Goal: Find specific page/section: Find specific page/section

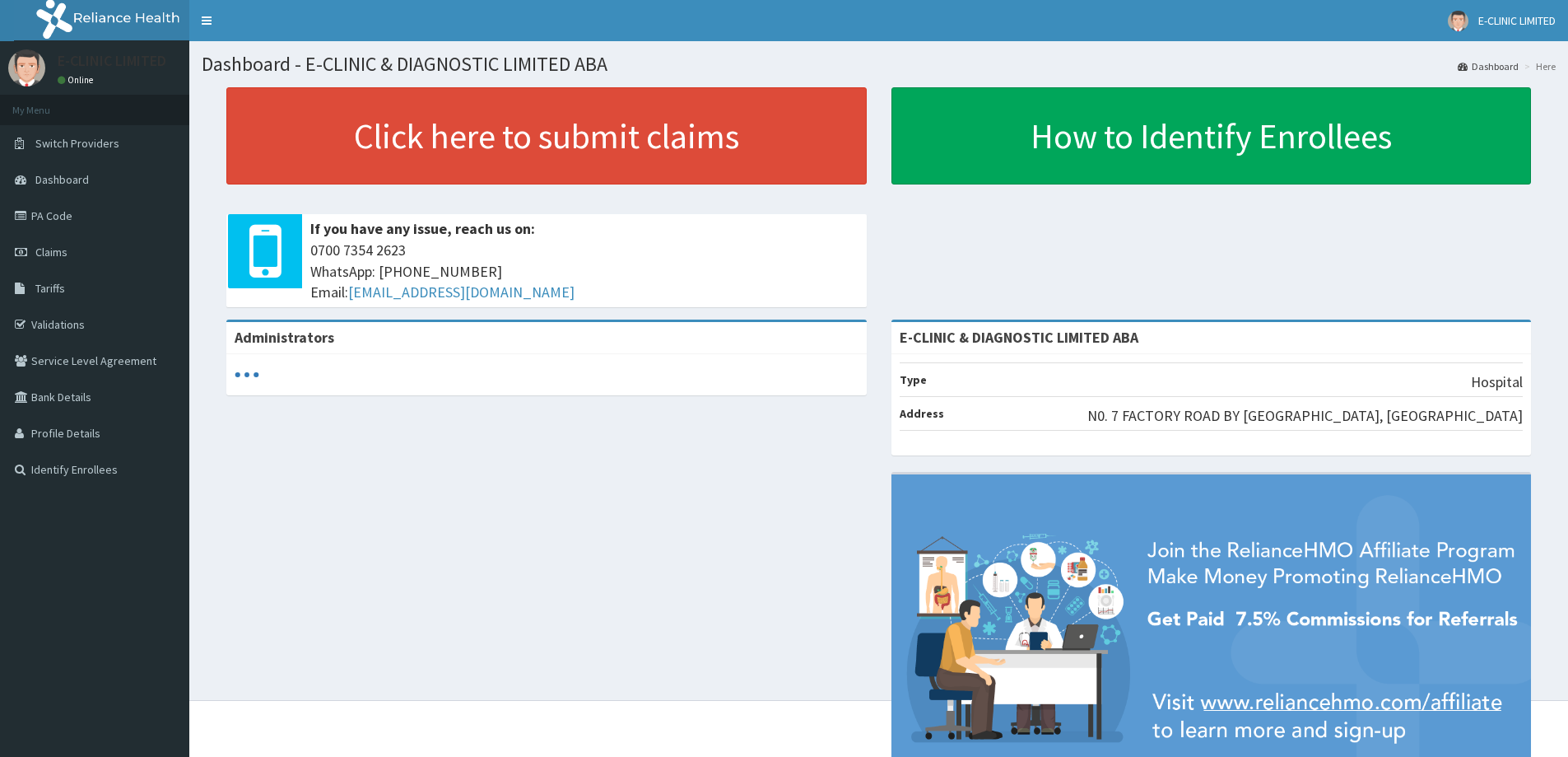
click at [69, 319] on link "Validations" at bounding box center [94, 324] width 189 height 36
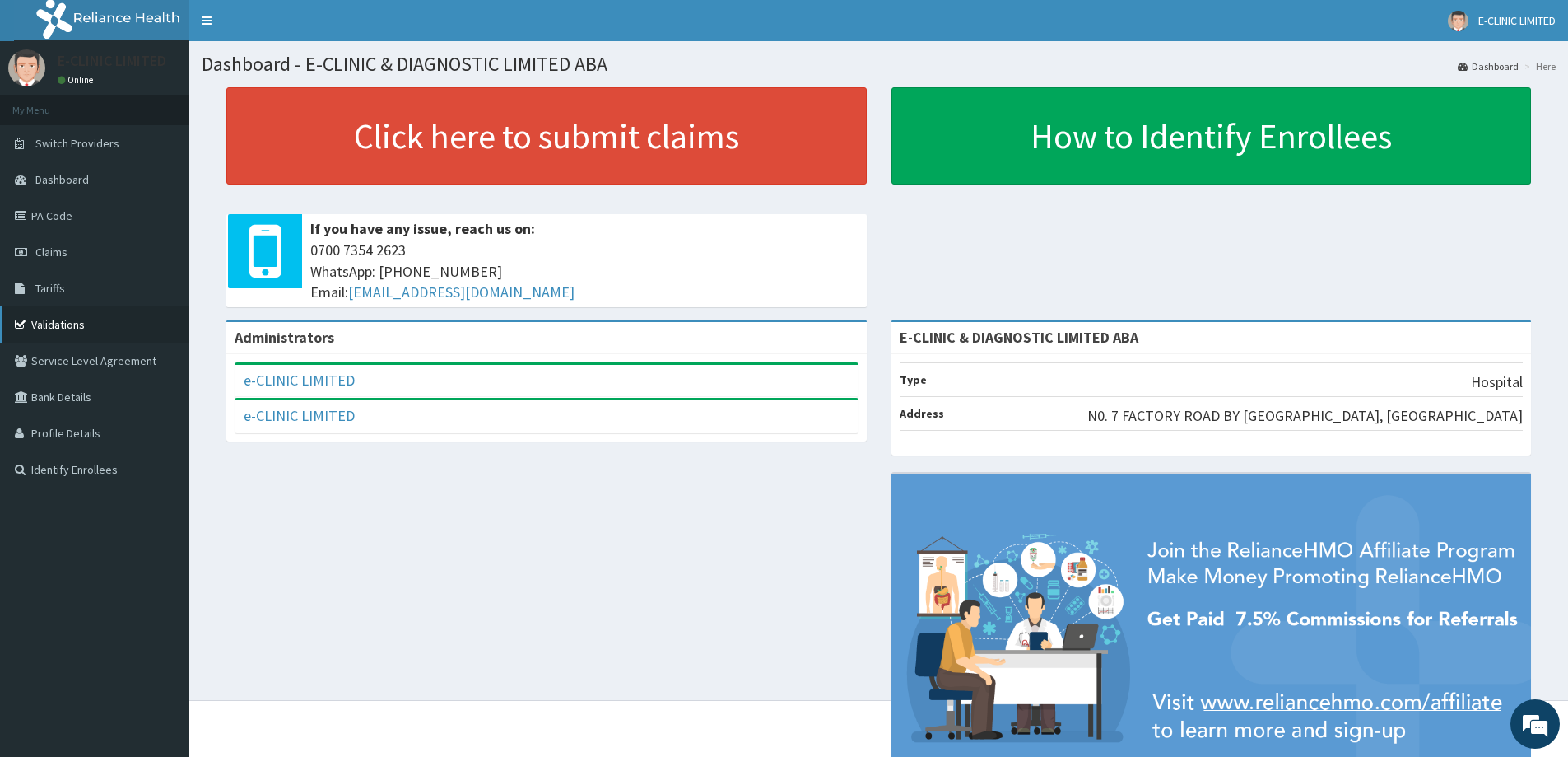
click at [44, 323] on link "Validations" at bounding box center [94, 324] width 189 height 36
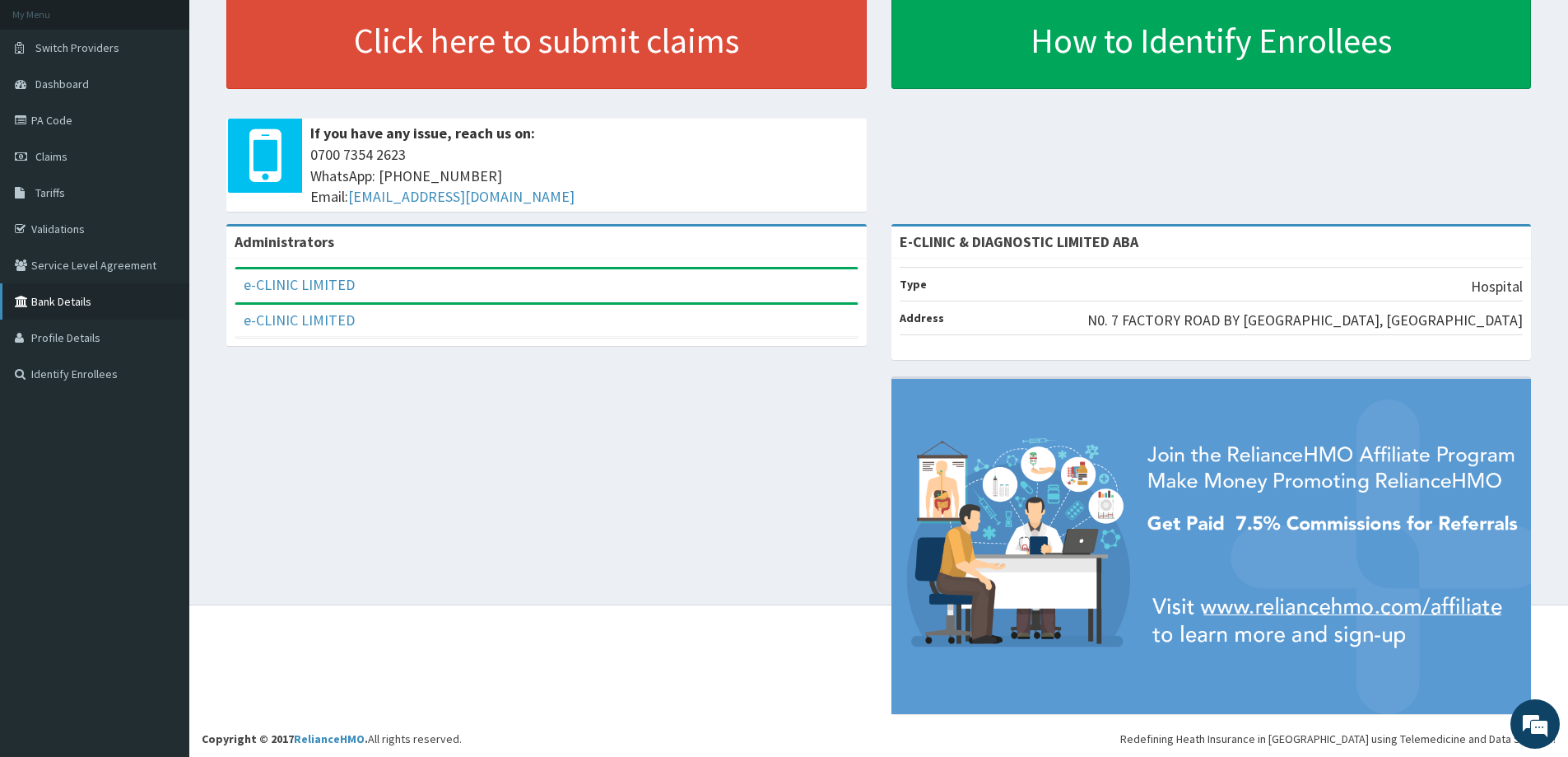
scroll to position [98, 0]
